Goal: Obtain resource: Obtain resource

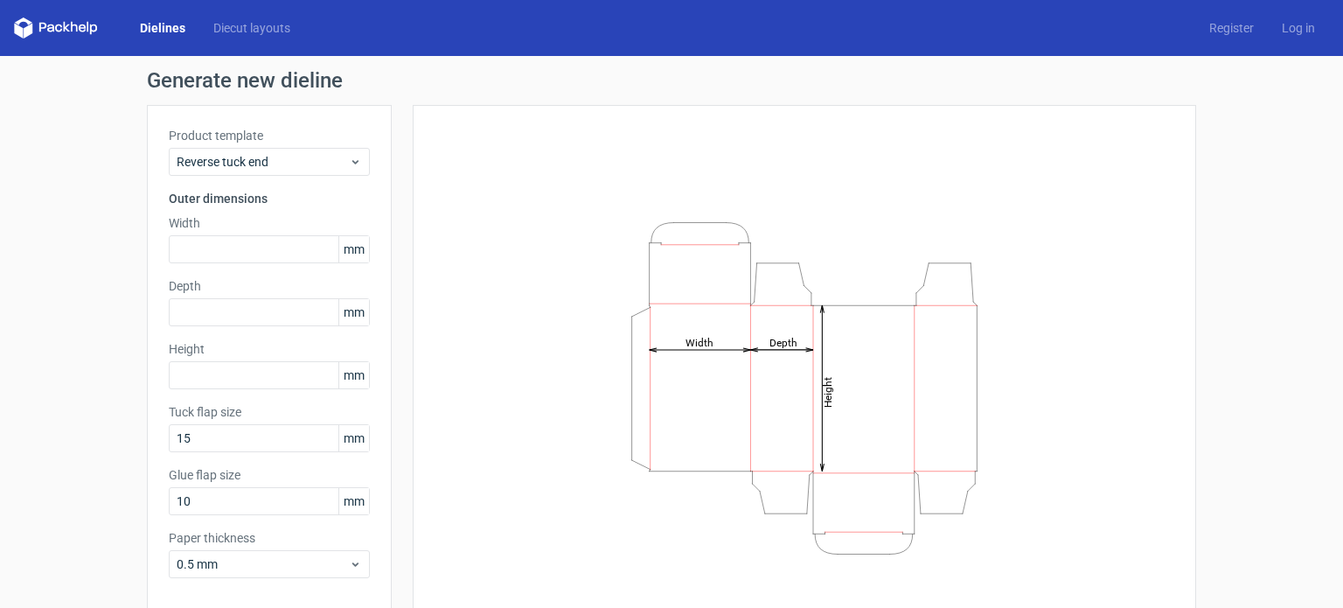
click at [76, 19] on icon at bounding box center [56, 27] width 84 height 21
click at [182, 24] on link "Dielines" at bounding box center [162, 27] width 73 height 17
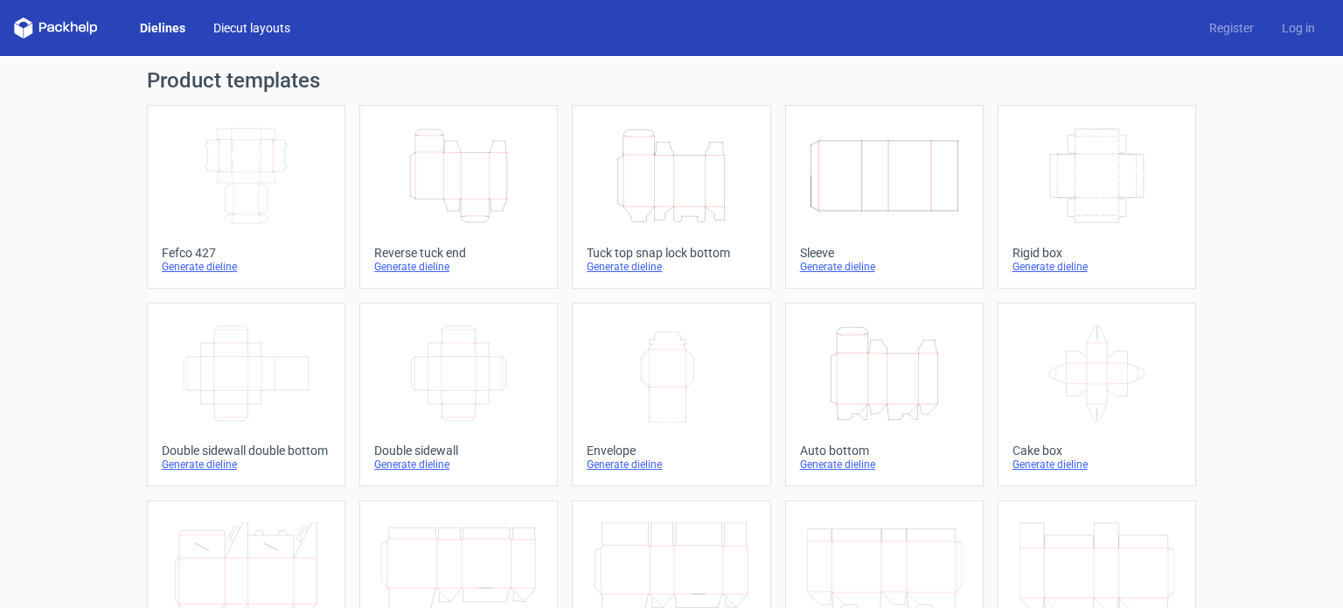
click at [262, 26] on link "Diecut layouts" at bounding box center [251, 27] width 105 height 17
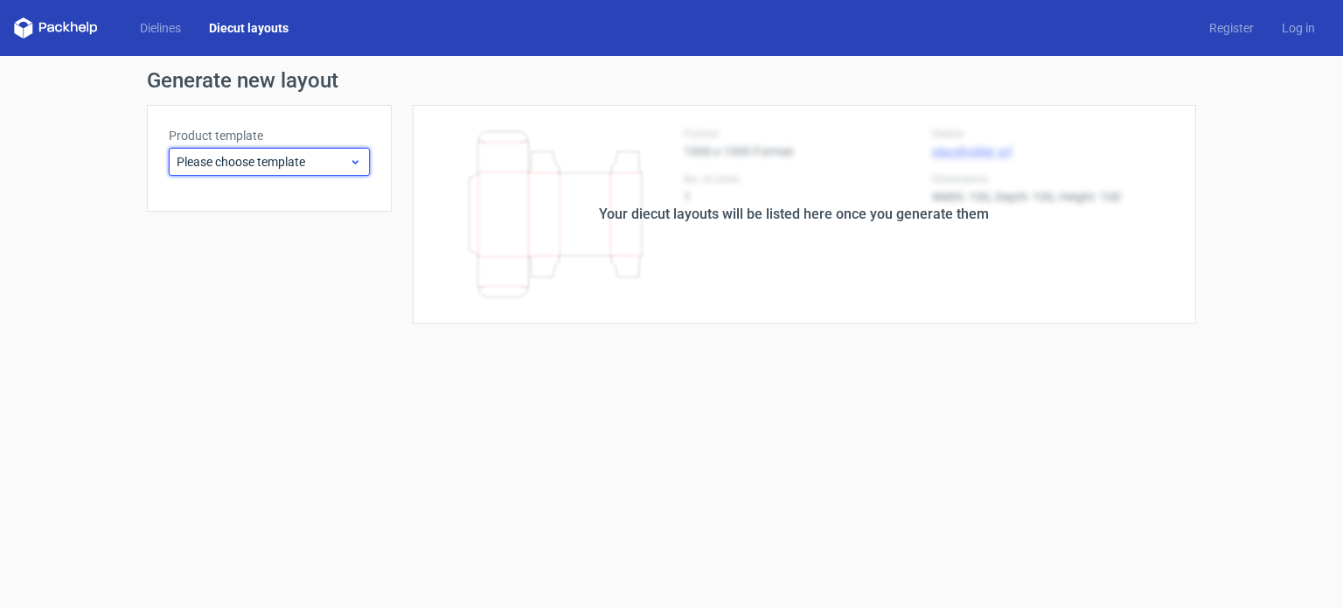
click at [259, 158] on span "Please choose template" at bounding box center [263, 161] width 172 height 17
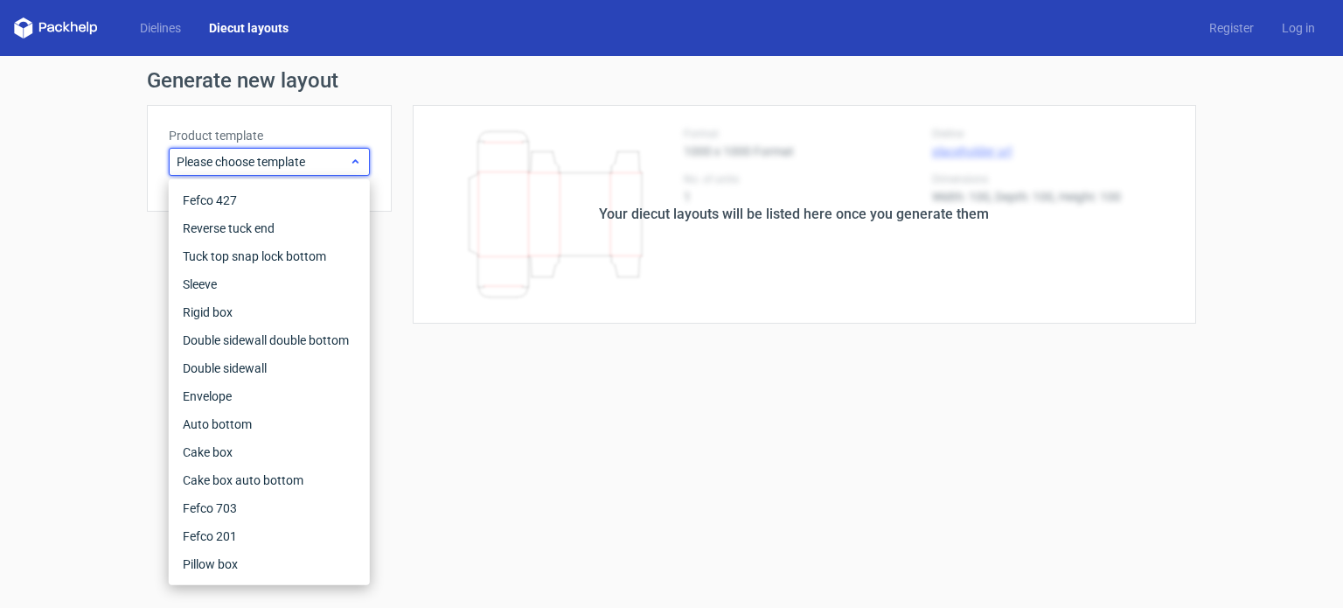
click at [259, 158] on span "Please choose template" at bounding box center [263, 161] width 172 height 17
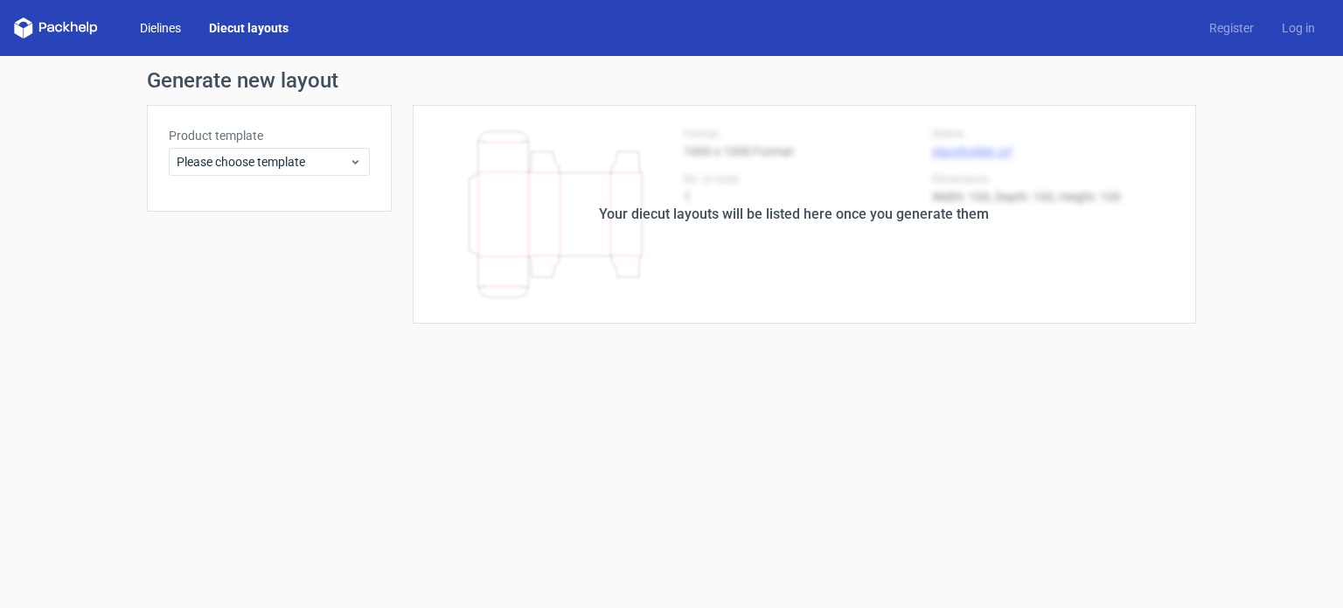
click at [154, 31] on link "Dielines" at bounding box center [160, 27] width 69 height 17
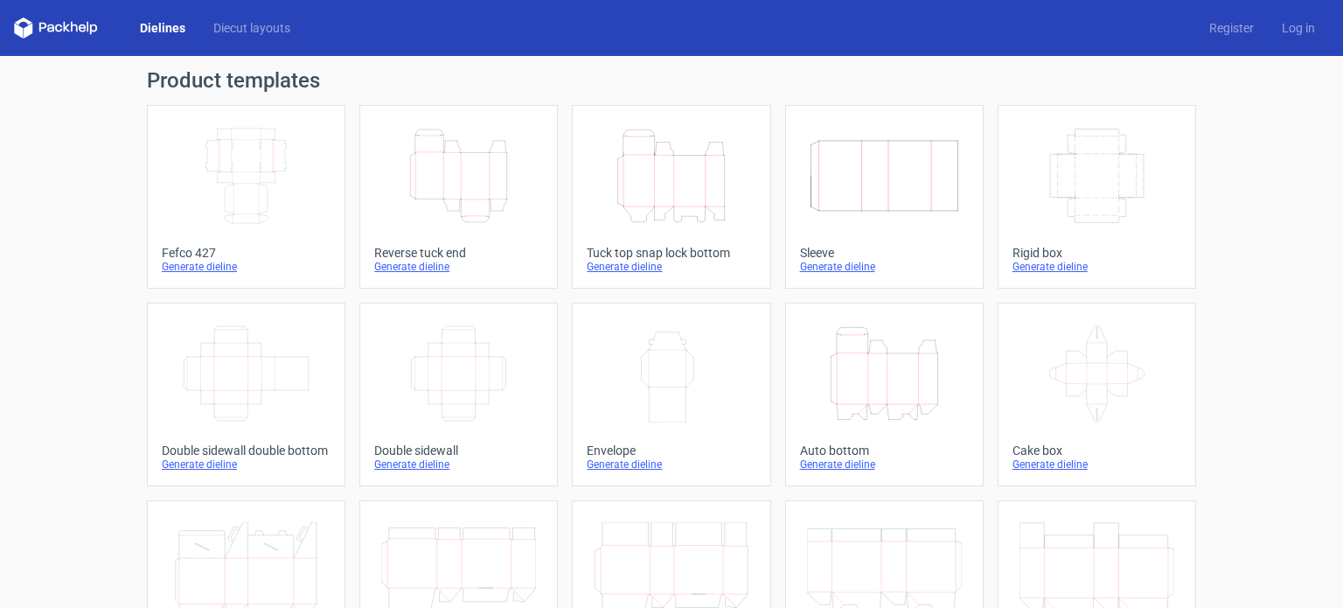
click at [62, 23] on icon at bounding box center [56, 27] width 84 height 21
click at [166, 27] on link "Dielines" at bounding box center [162, 27] width 73 height 17
click at [476, 229] on div "Height Depth Width" at bounding box center [458, 176] width 169 height 112
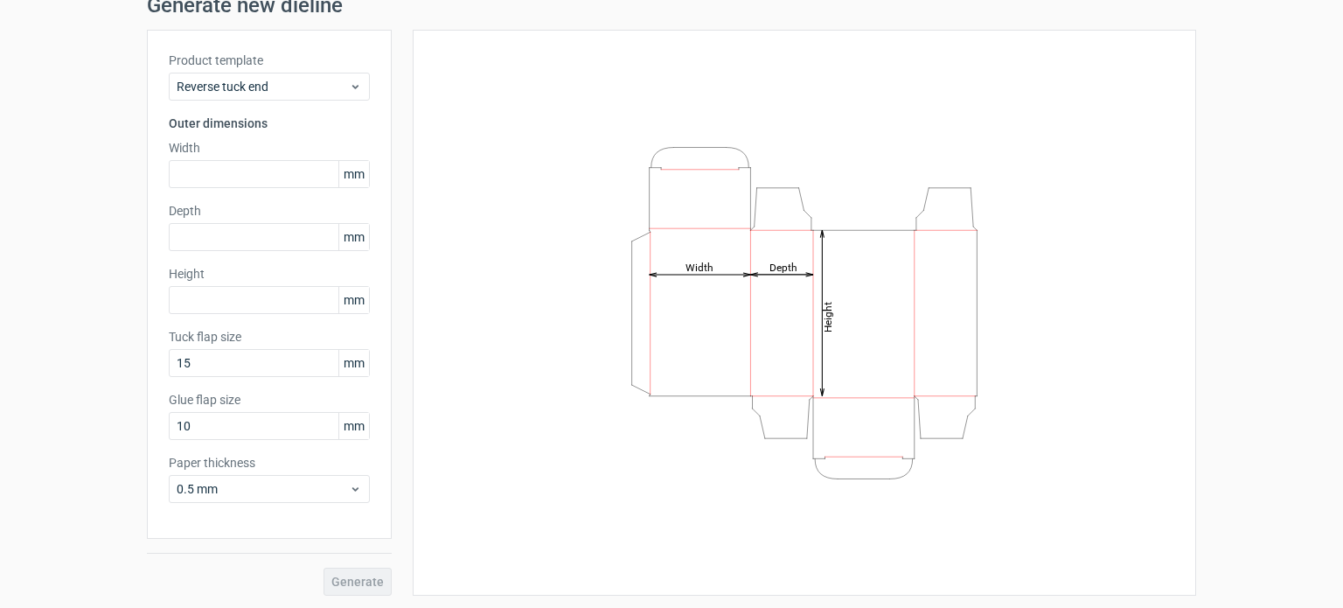
scroll to position [76, 0]
click at [352, 488] on use at bounding box center [355, 488] width 6 height 4
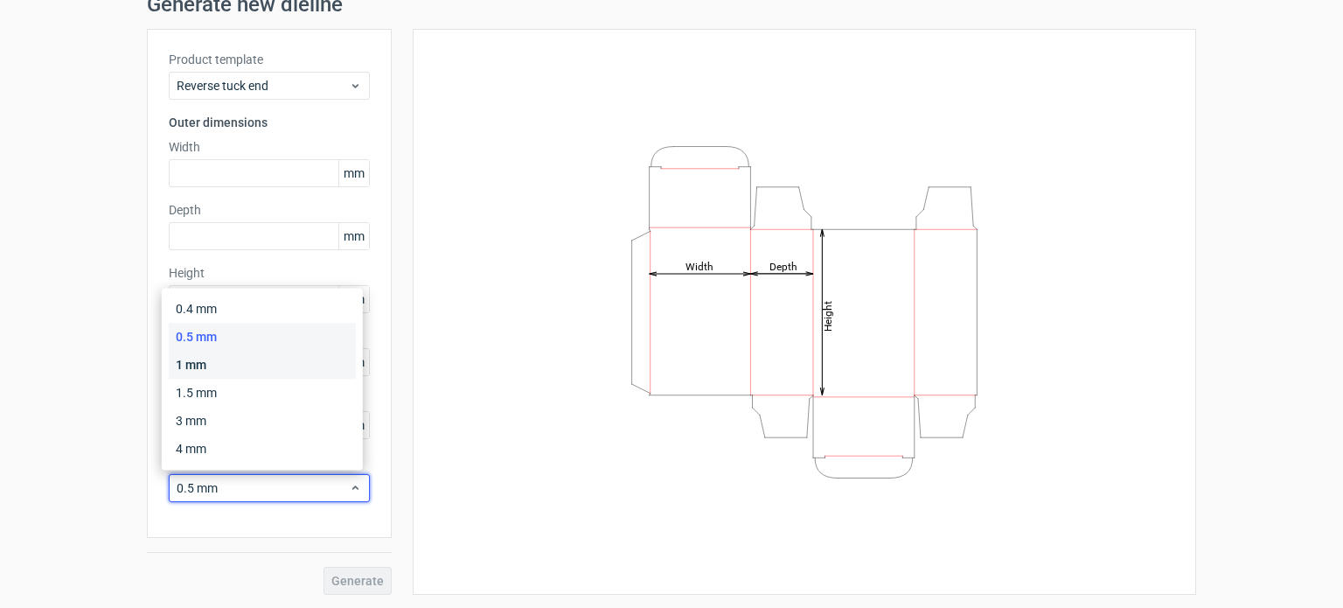
click at [228, 372] on div "1 mm" at bounding box center [262, 365] width 187 height 28
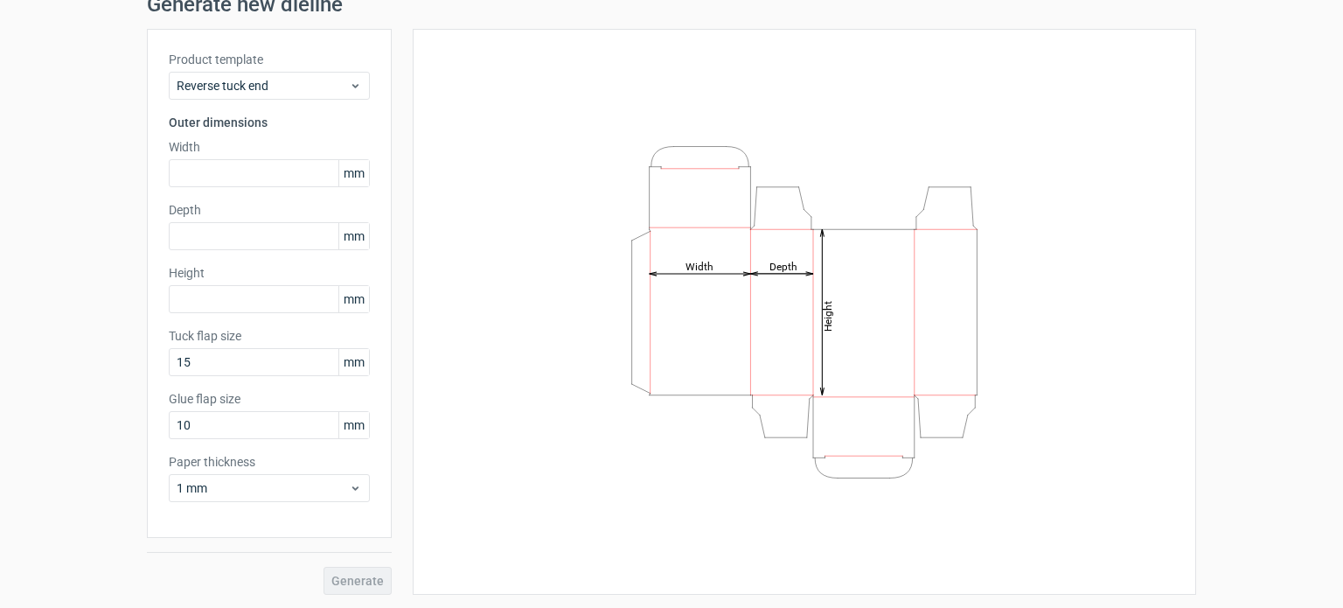
scroll to position [0, 0]
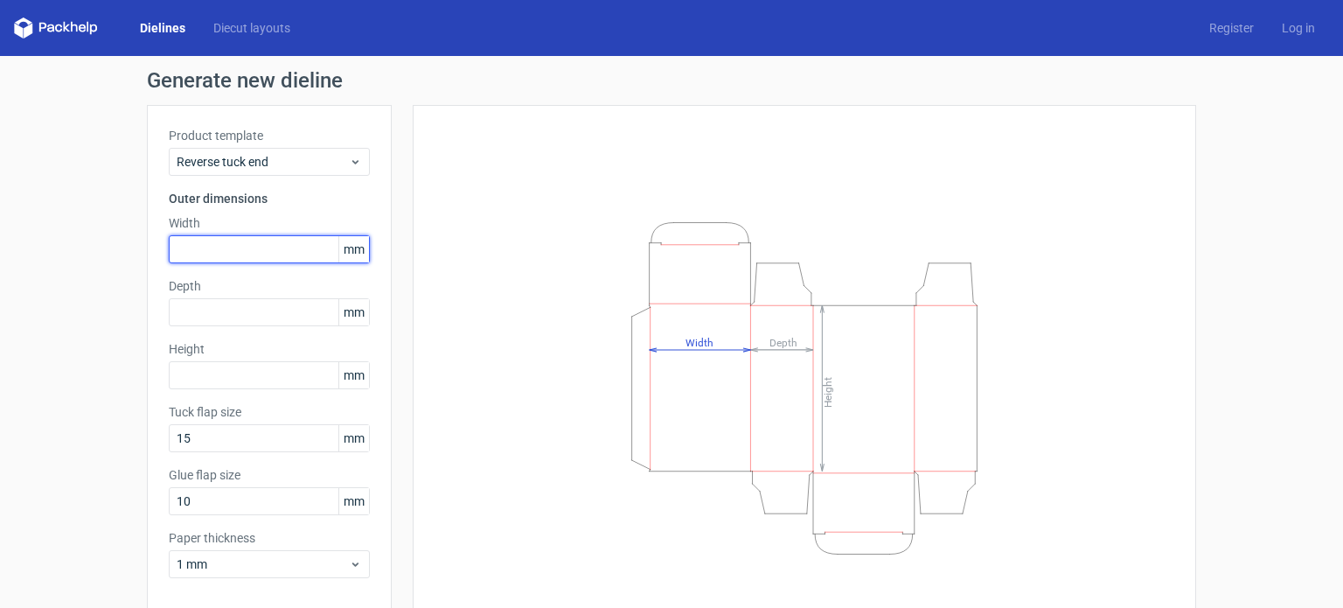
click at [206, 239] on input "text" at bounding box center [269, 249] width 201 height 28
type input "149"
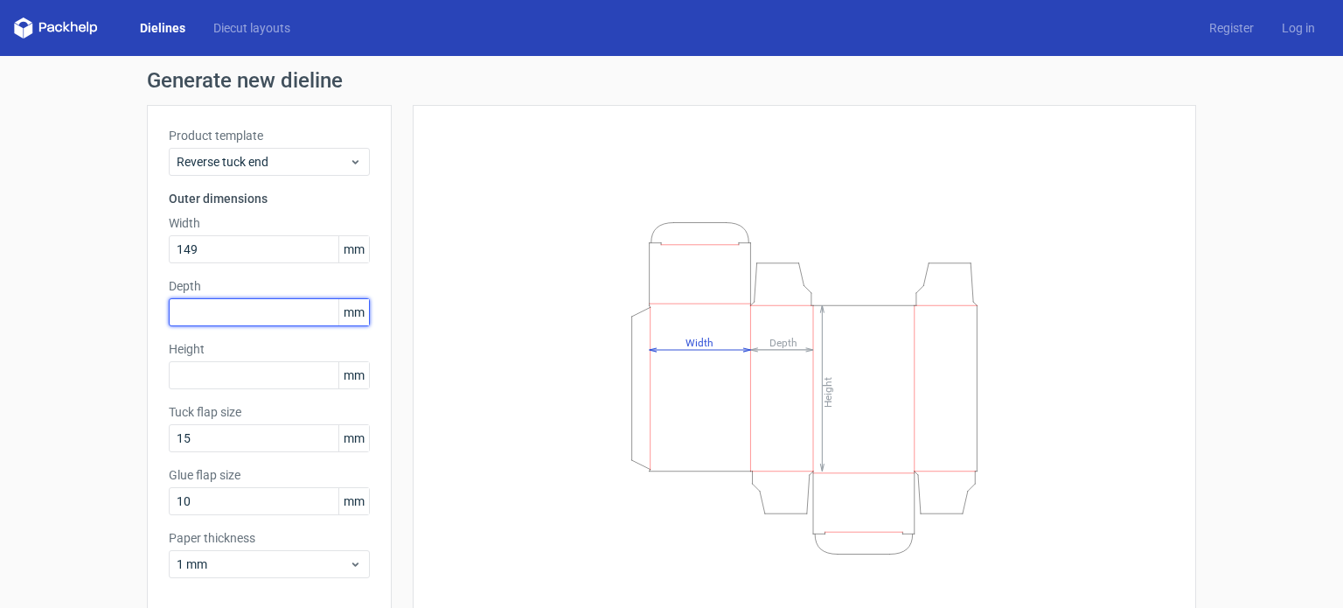
click at [210, 308] on input "text" at bounding box center [269, 312] width 201 height 28
type input "90"
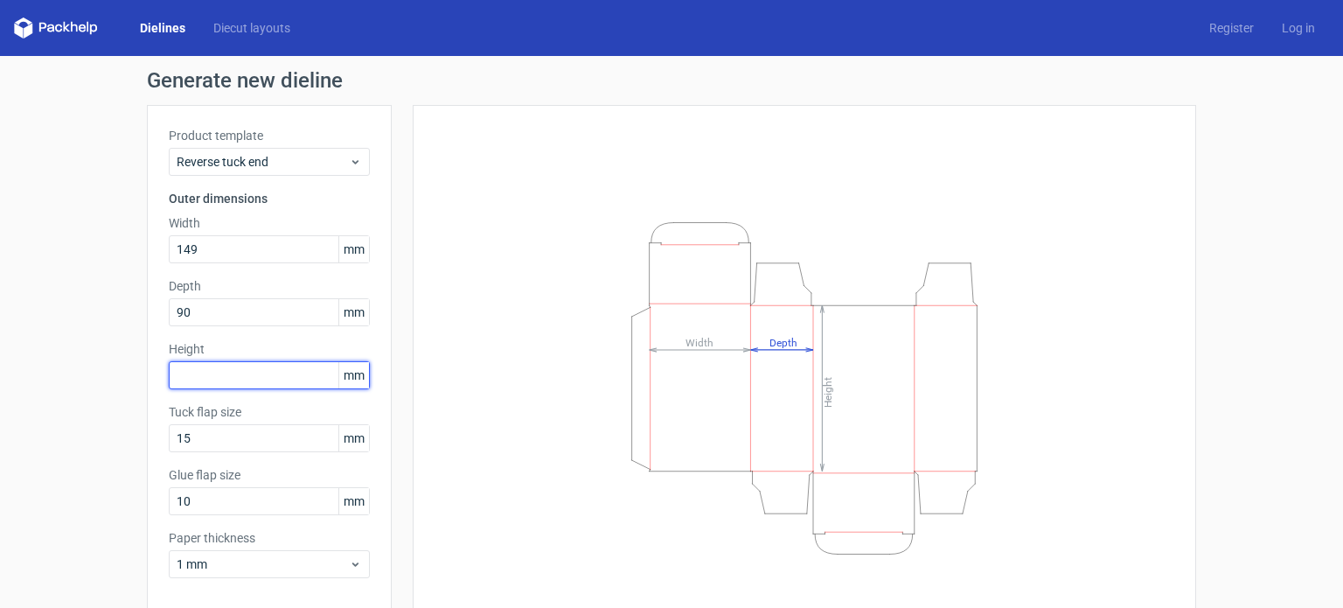
click at [195, 377] on input "text" at bounding box center [269, 375] width 201 height 28
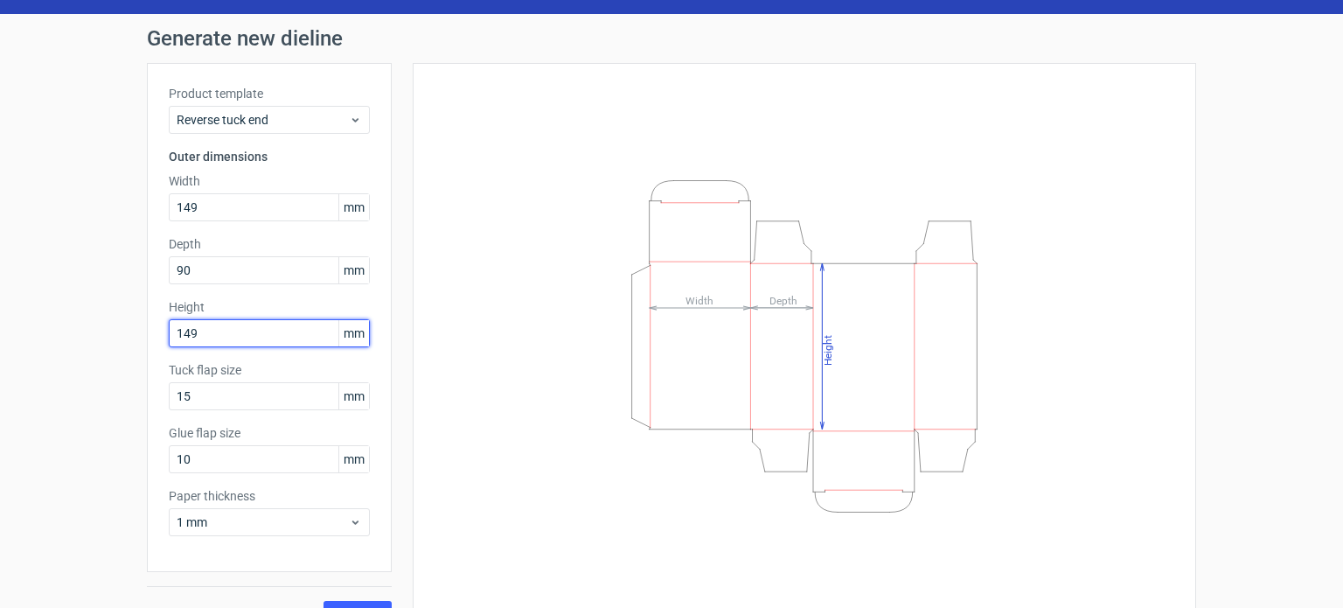
scroll to position [76, 0]
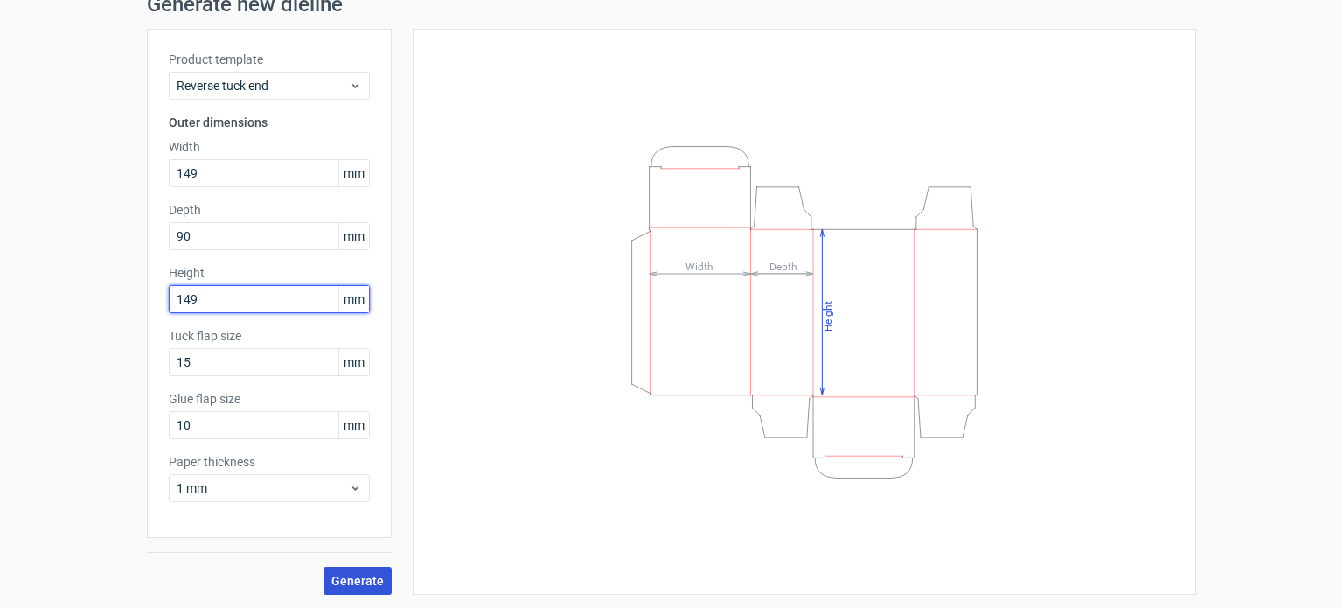
type input "149"
click at [332, 583] on span "Generate" at bounding box center [357, 581] width 52 height 12
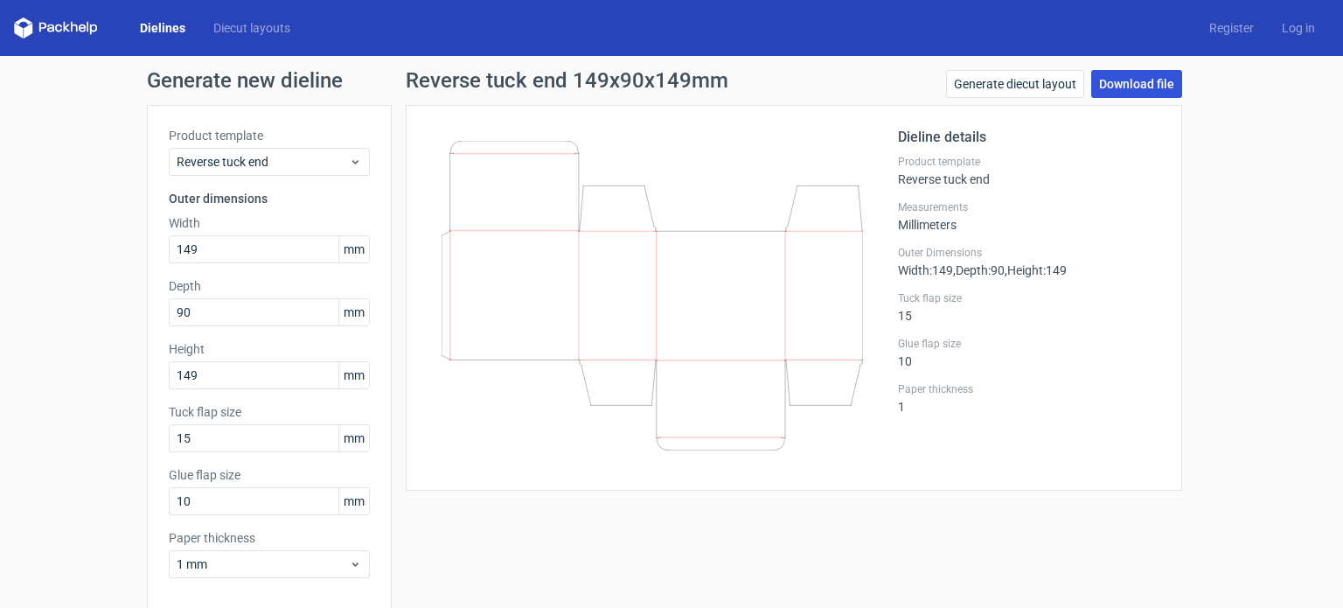
click at [1141, 75] on link "Download file" at bounding box center [1137, 84] width 91 height 28
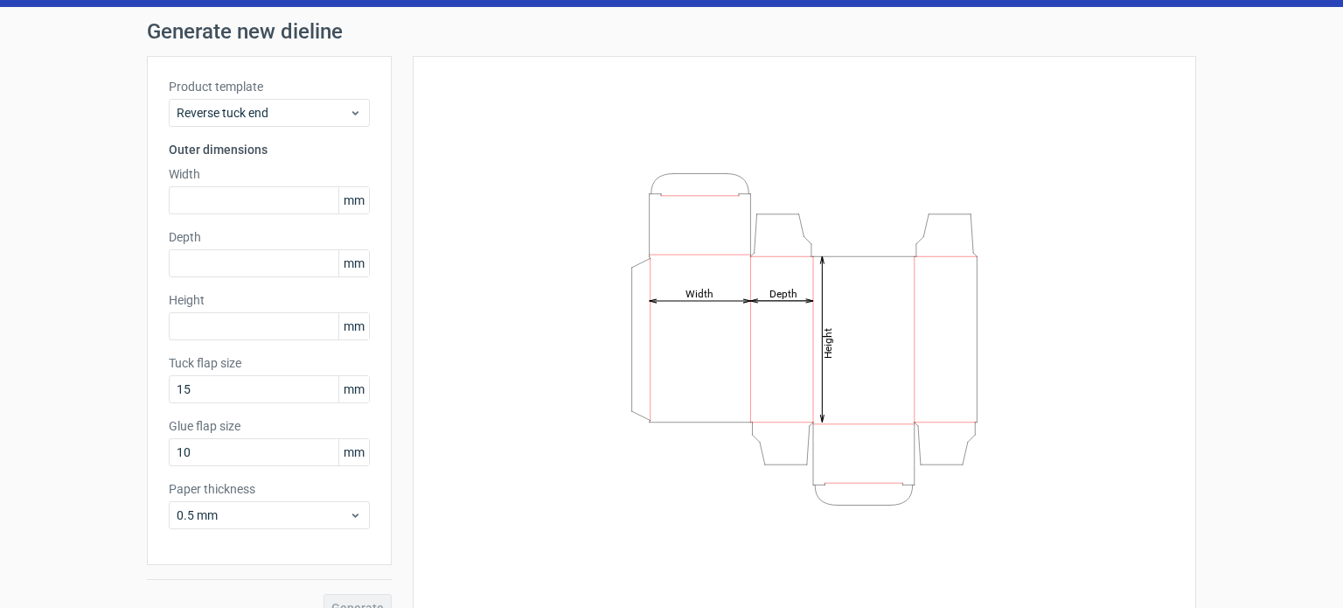
scroll to position [76, 0]
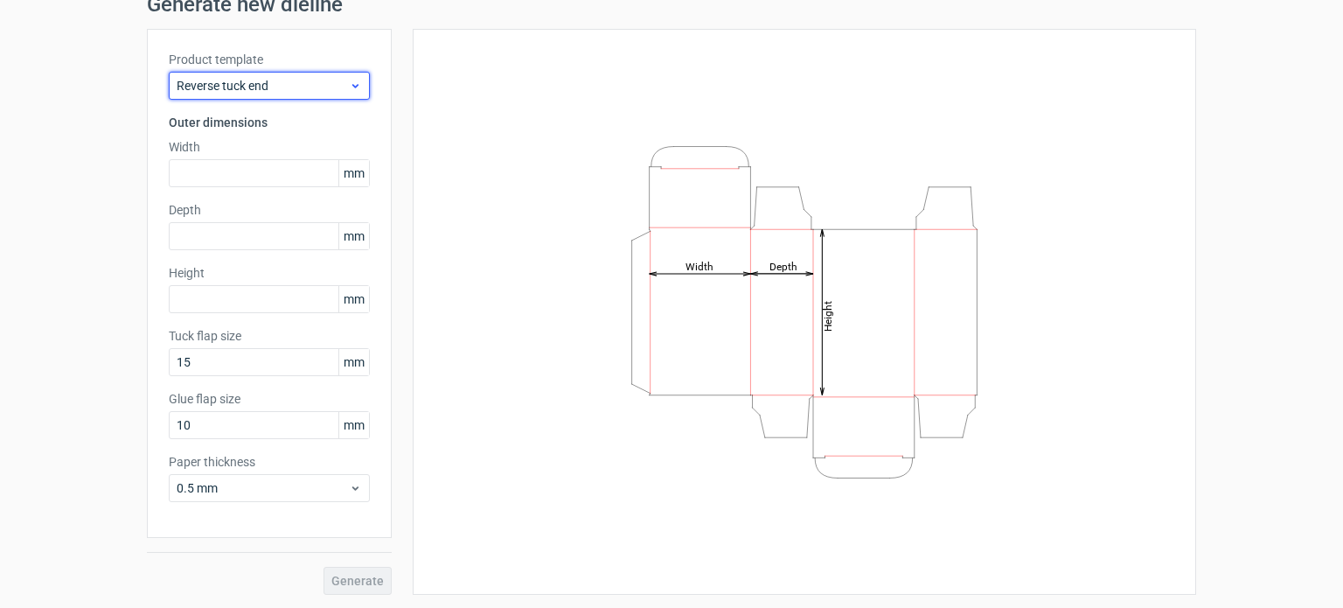
click at [280, 86] on span "Reverse tuck end" at bounding box center [263, 85] width 172 height 17
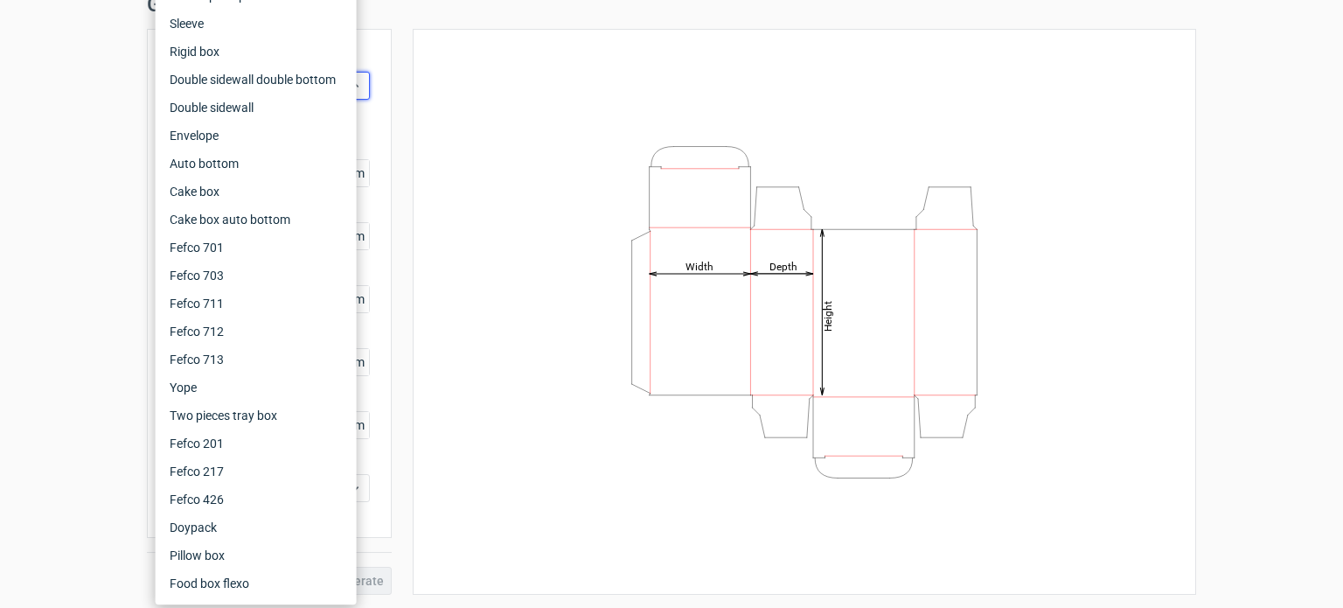
click at [37, 103] on div "Generate new dieline Product template Reverse tuck end Outer dimensions Width m…" at bounding box center [671, 294] width 1343 height 629
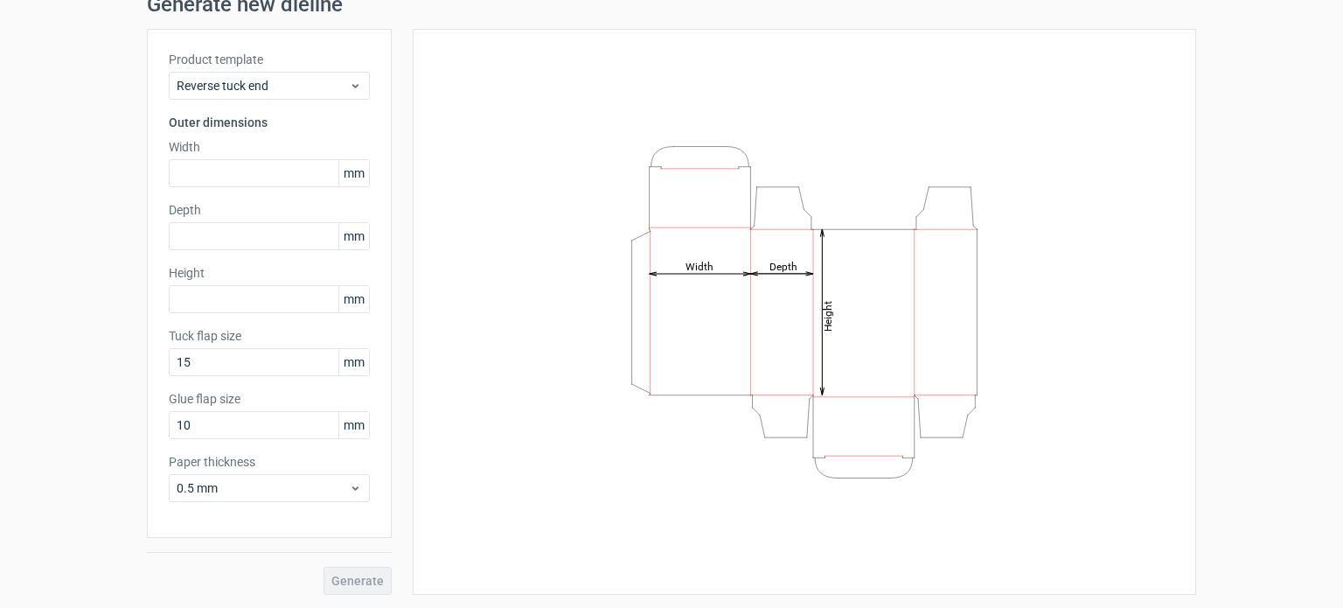
scroll to position [0, 0]
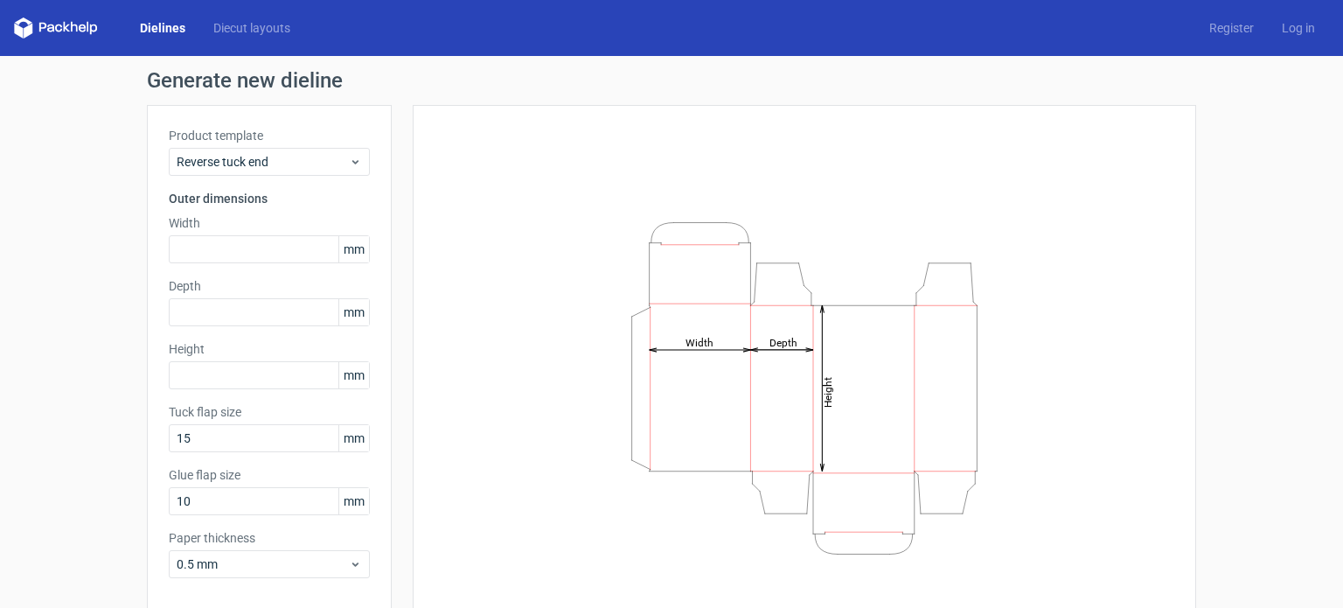
click at [159, 20] on link "Dielines" at bounding box center [162, 27] width 73 height 17
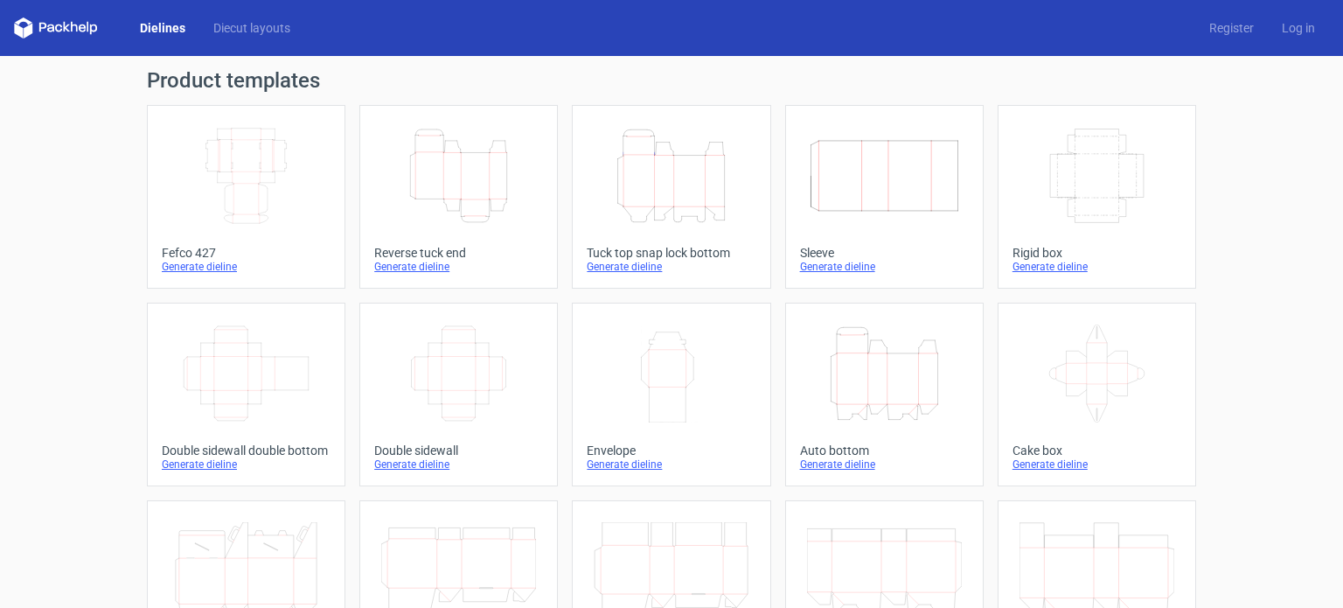
click at [431, 207] on icon "Height Depth Width" at bounding box center [458, 176] width 155 height 98
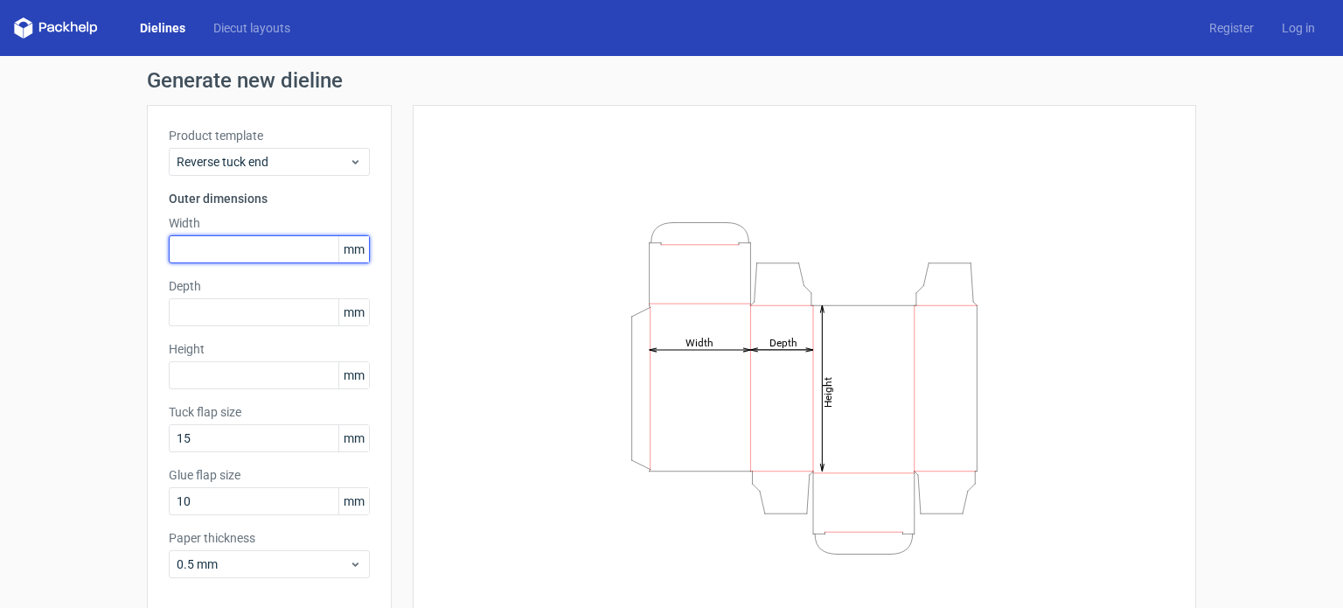
click at [260, 241] on input "text" at bounding box center [269, 249] width 201 height 28
type input "160"
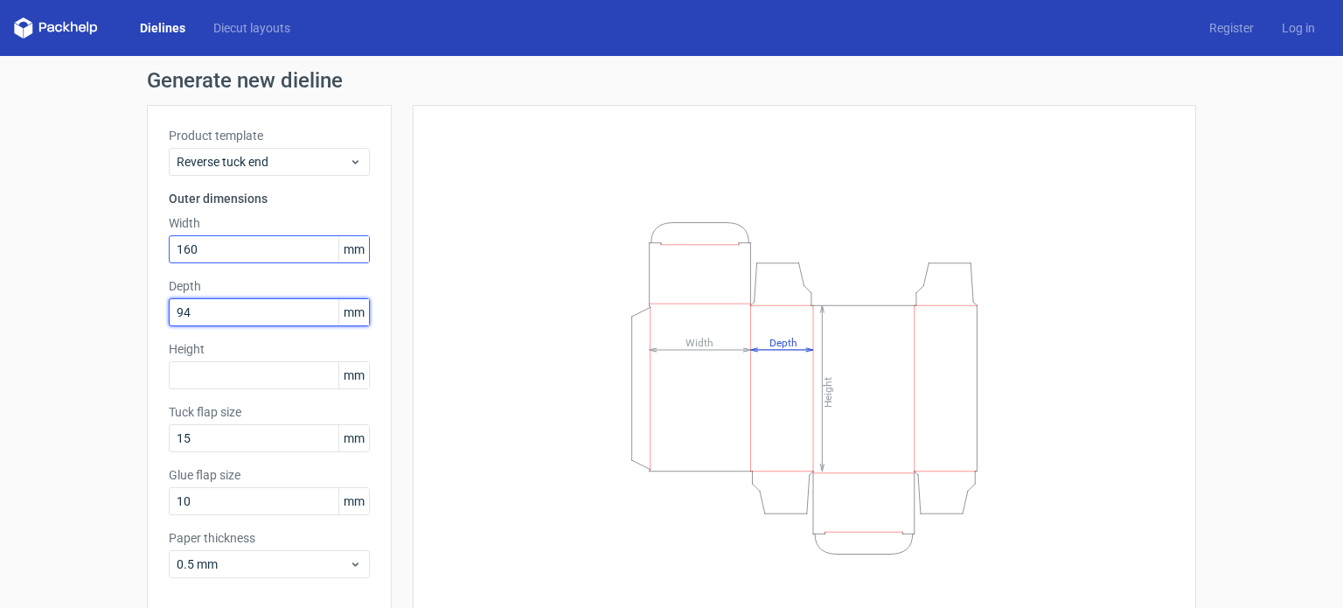
type input "94"
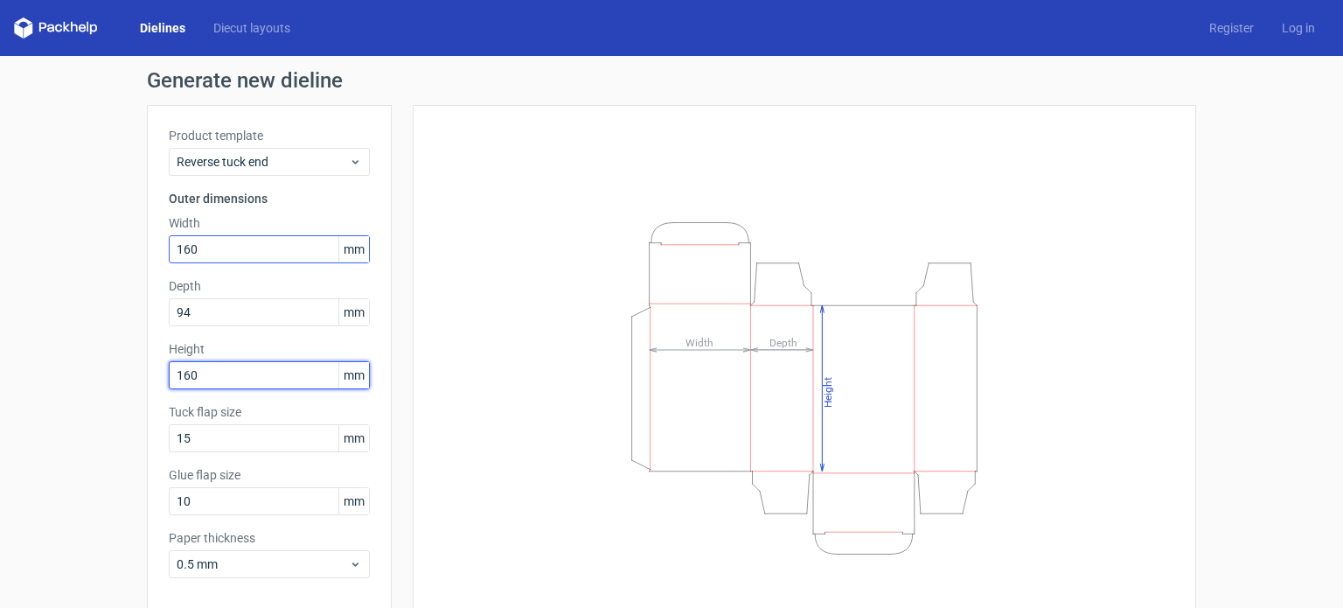
type input "160"
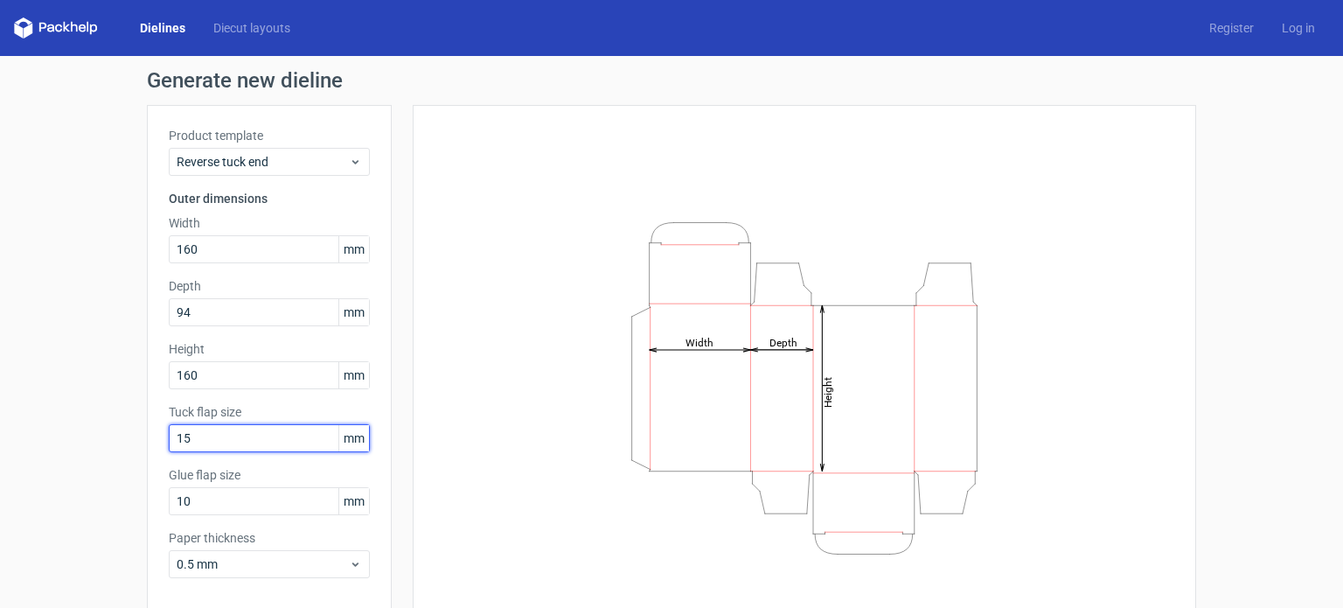
scroll to position [76, 0]
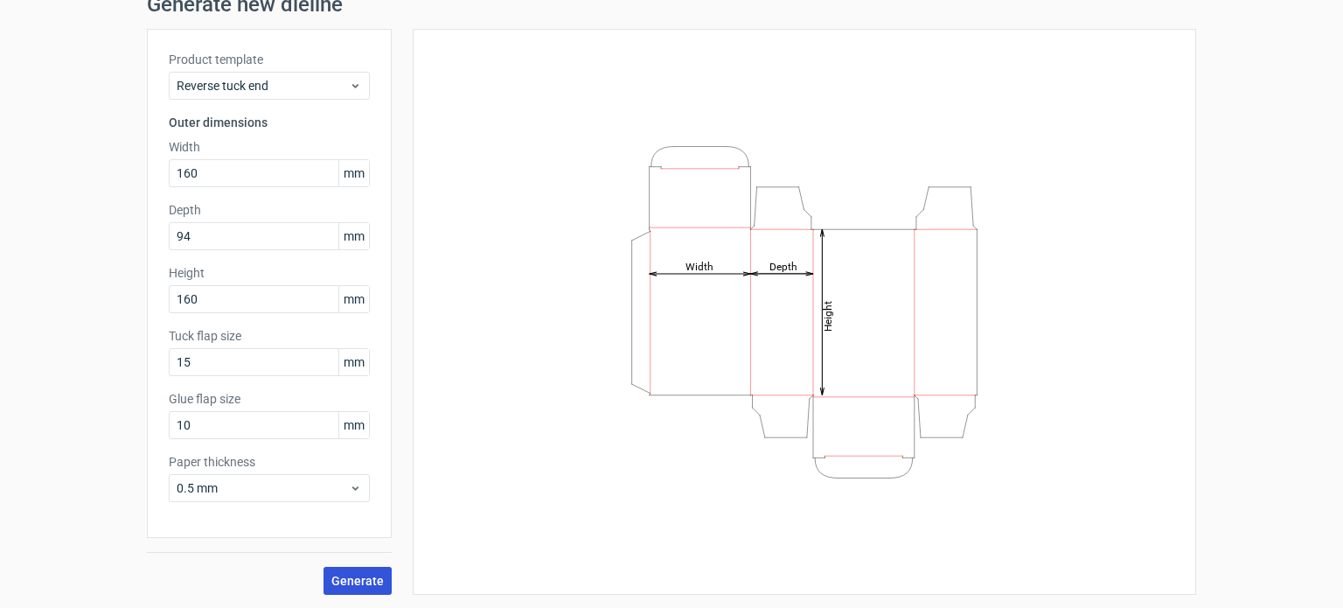
click at [340, 582] on span "Generate" at bounding box center [357, 581] width 52 height 12
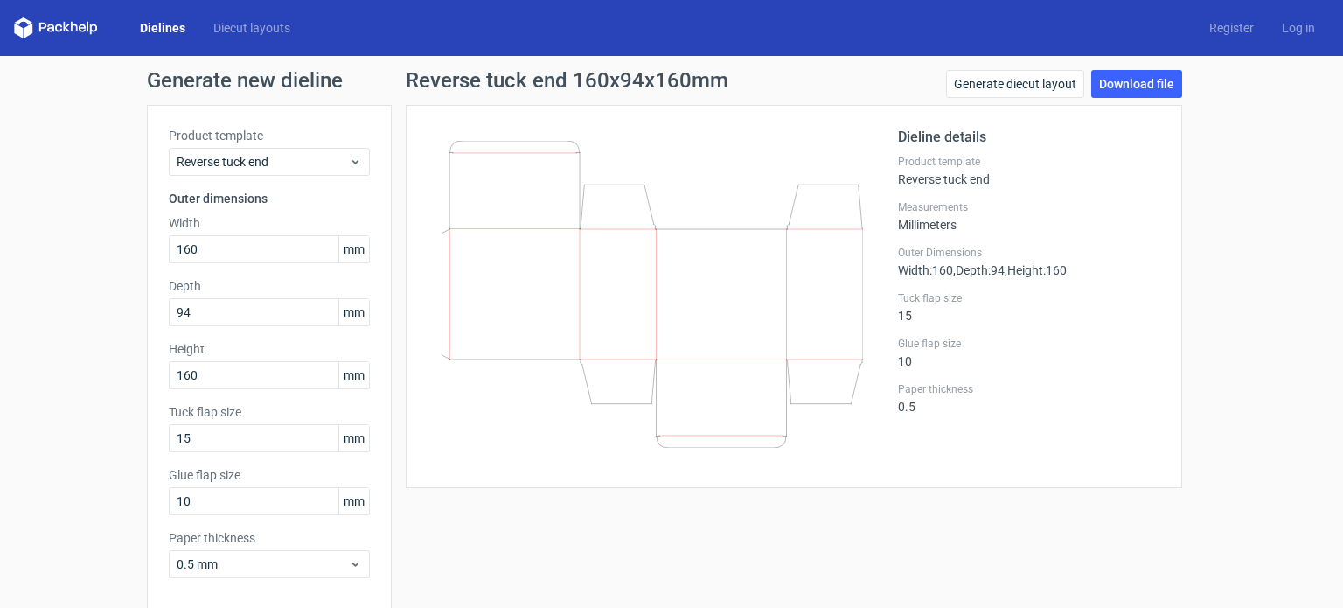
scroll to position [76, 0]
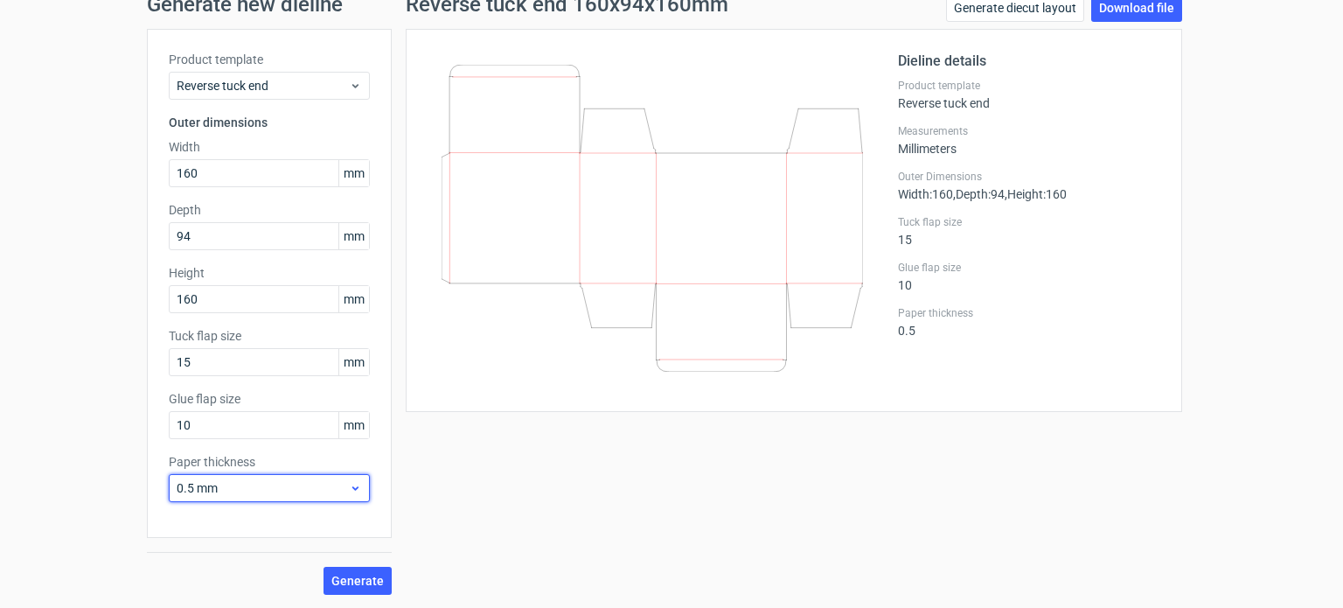
click at [218, 481] on span "0.5 mm" at bounding box center [263, 487] width 172 height 17
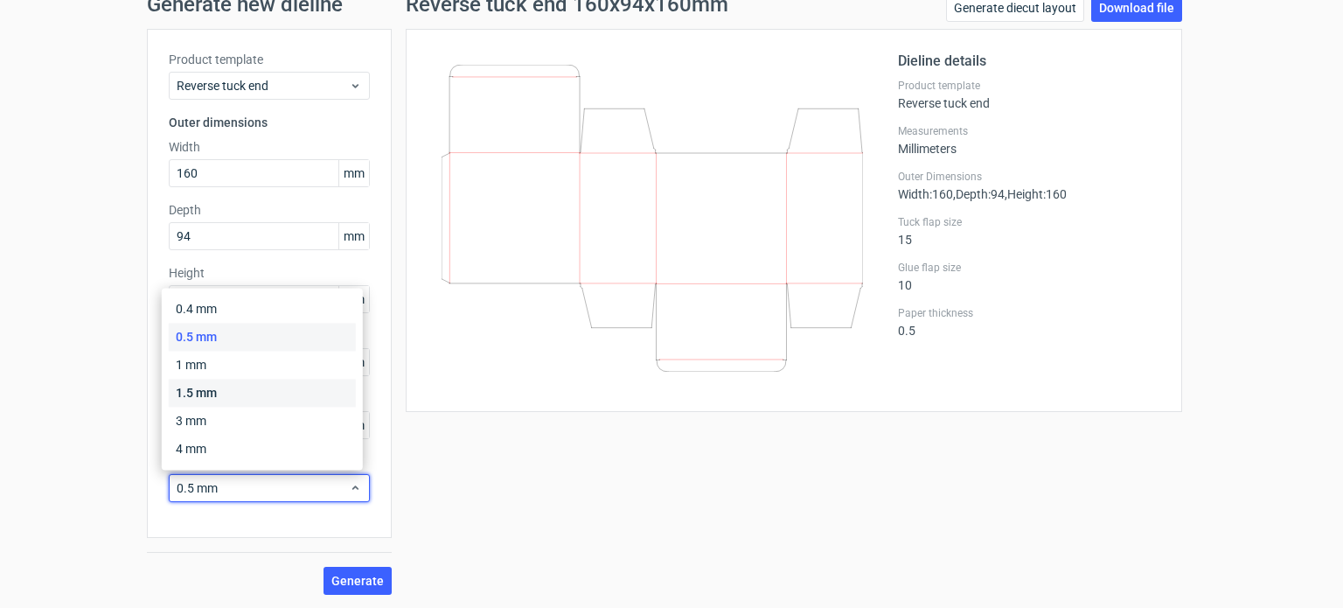
click at [206, 397] on div "1.5 mm" at bounding box center [262, 393] width 187 height 28
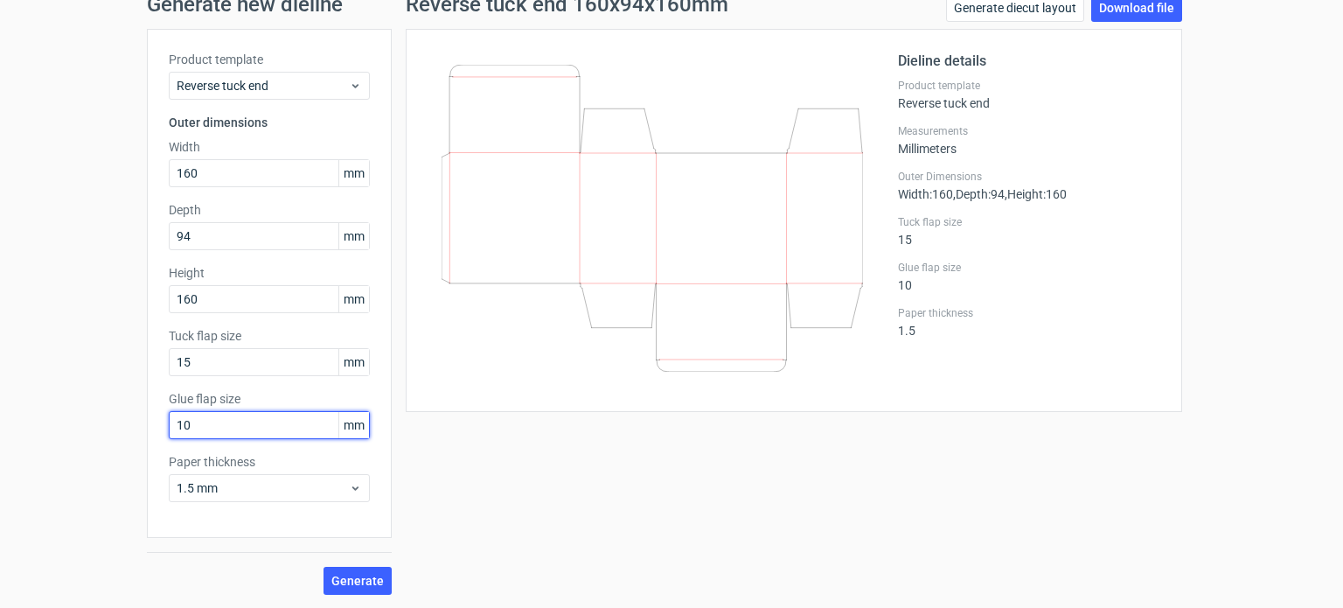
click at [235, 419] on input "10" at bounding box center [269, 425] width 201 height 28
drag, startPoint x: 235, startPoint y: 419, endPoint x: 164, endPoint y: 408, distance: 72.5
click at [169, 408] on div "Glue flap size 10 mm" at bounding box center [269, 414] width 201 height 49
type input "20"
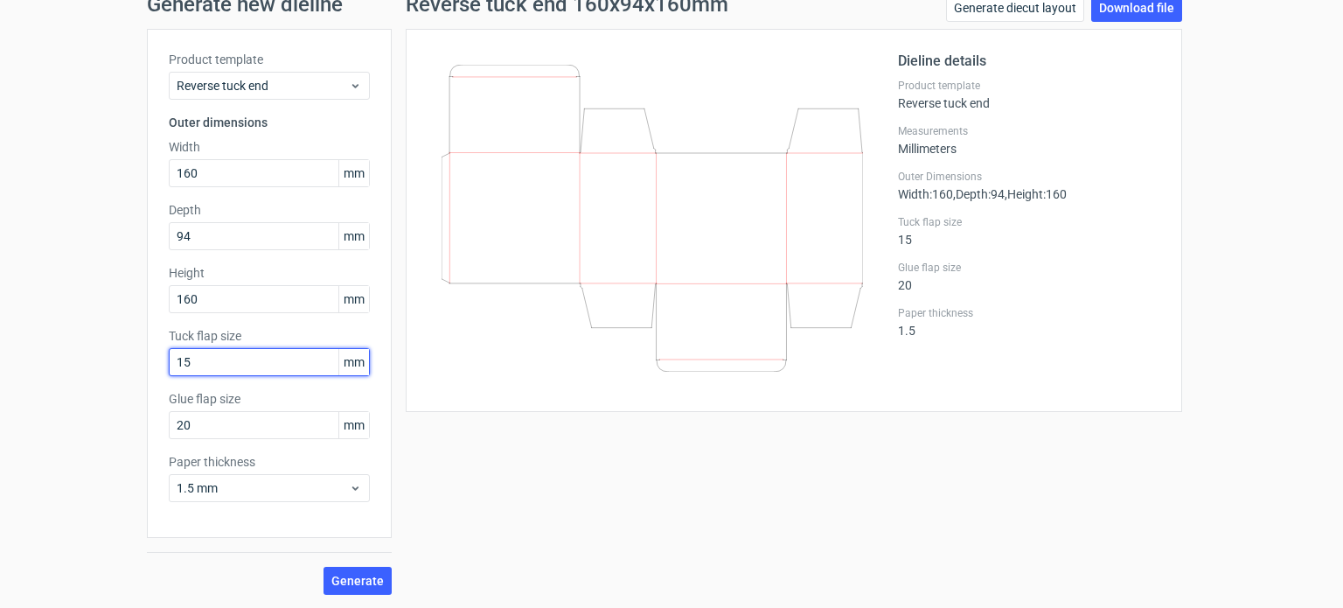
drag, startPoint x: 214, startPoint y: 366, endPoint x: 157, endPoint y: 351, distance: 59.8
click at [157, 351] on div "Product template Reverse tuck end Outer dimensions Width 160 mm Depth 94 mm Hei…" at bounding box center [269, 283] width 245 height 509
type input "20"
click at [350, 575] on span "Generate" at bounding box center [357, 581] width 52 height 12
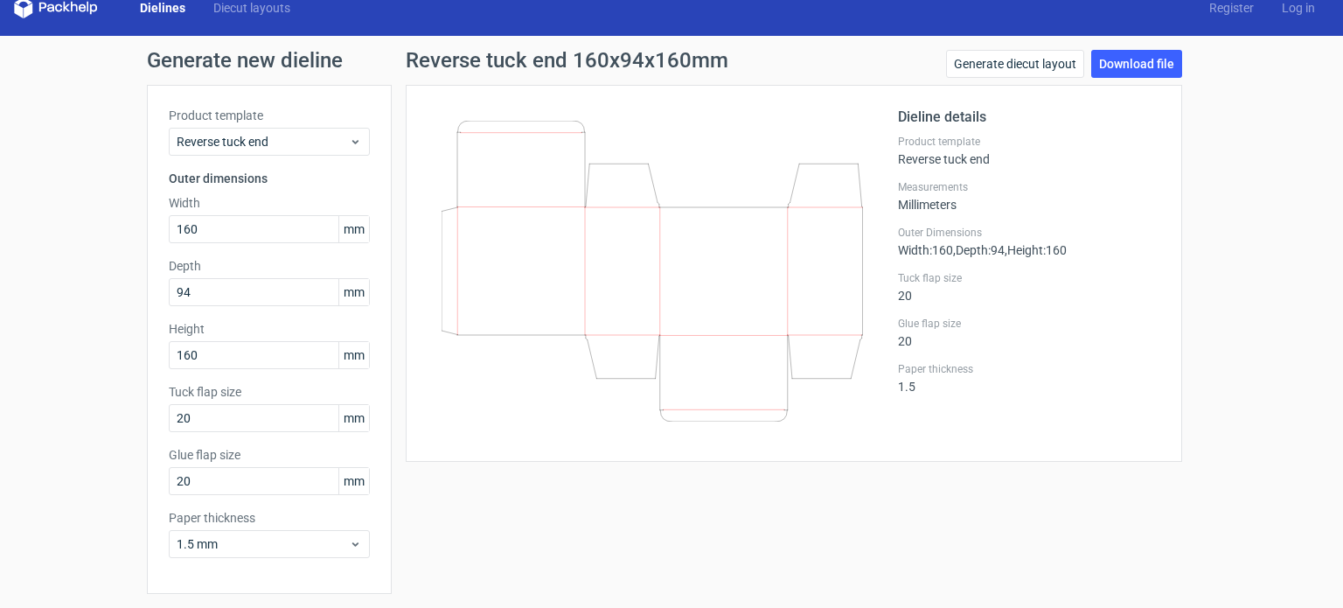
scroll to position [0, 0]
